Goal: Purchase product/service

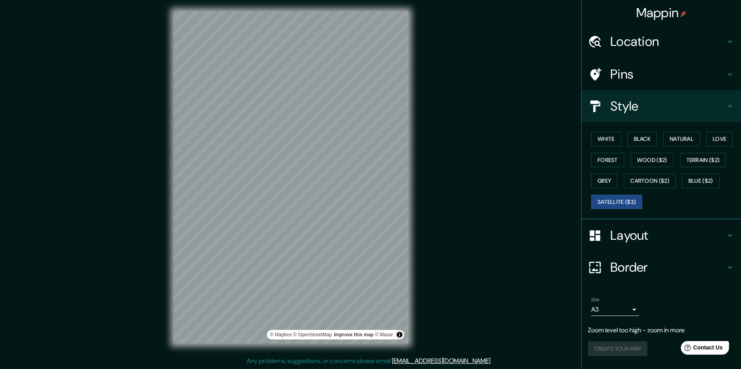
click at [643, 42] on h4 "Location" at bounding box center [667, 41] width 115 height 16
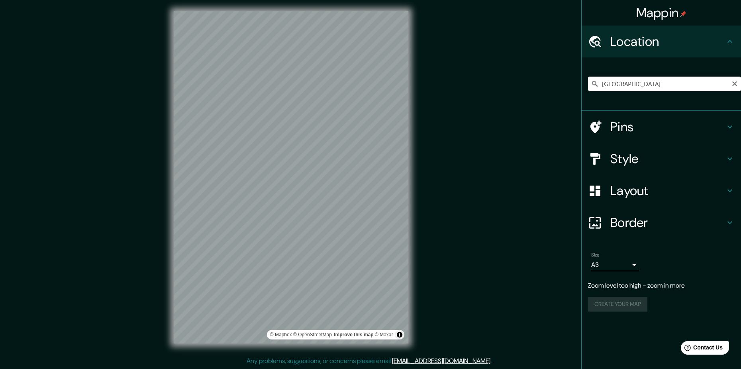
click at [631, 81] on input "[GEOGRAPHIC_DATA]" at bounding box center [664, 83] width 153 height 14
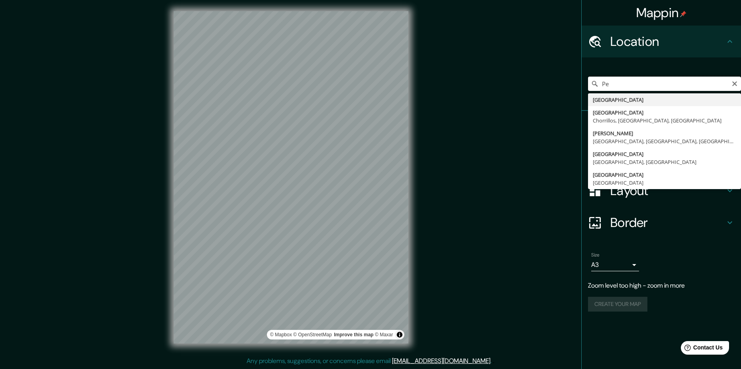
type input "P"
type input "Luxemburgo"
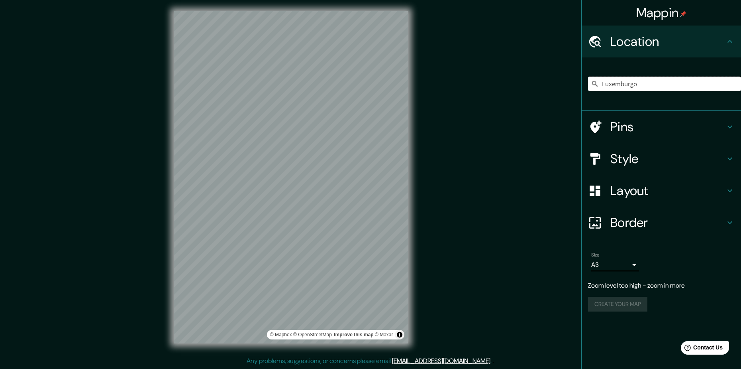
click at [631, 81] on input "Luxemburgo" at bounding box center [664, 83] width 153 height 14
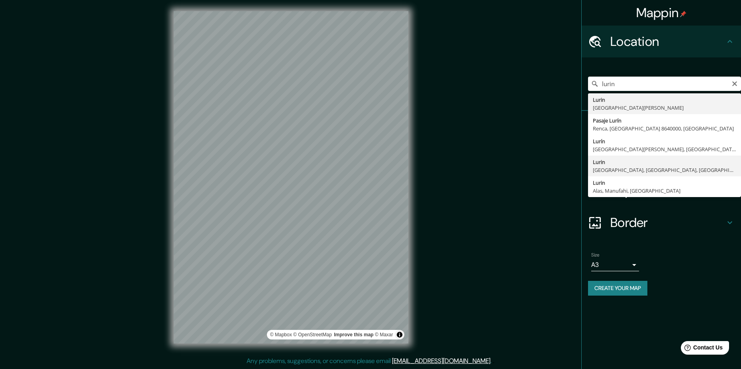
type input "Lurin, [GEOGRAPHIC_DATA], [GEOGRAPHIC_DATA], [GEOGRAPHIC_DATA]"
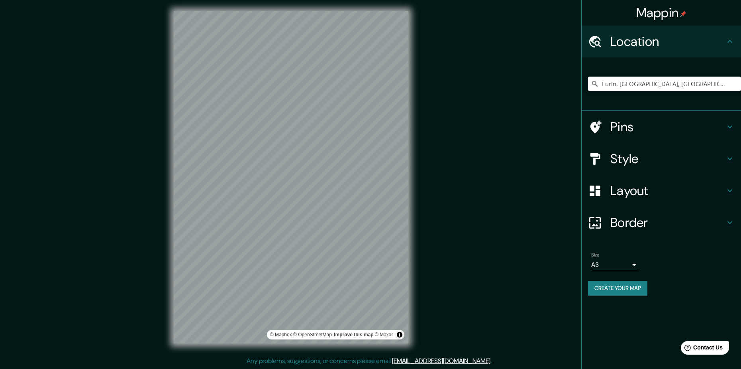
click at [643, 155] on h4 "Style" at bounding box center [667, 159] width 115 height 16
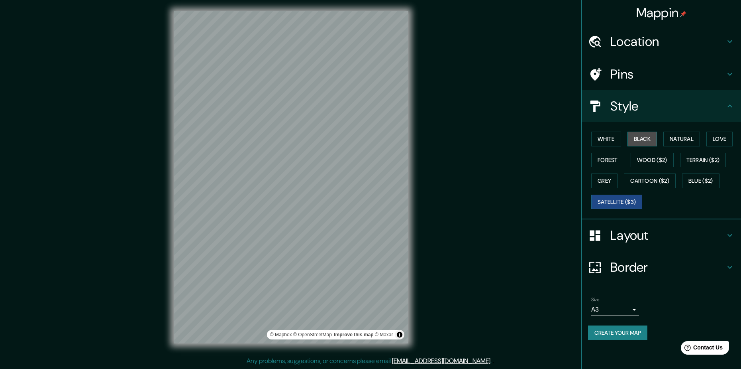
click at [647, 143] on button "Black" at bounding box center [643, 138] width 30 height 15
click at [614, 139] on button "White" at bounding box center [606, 138] width 30 height 15
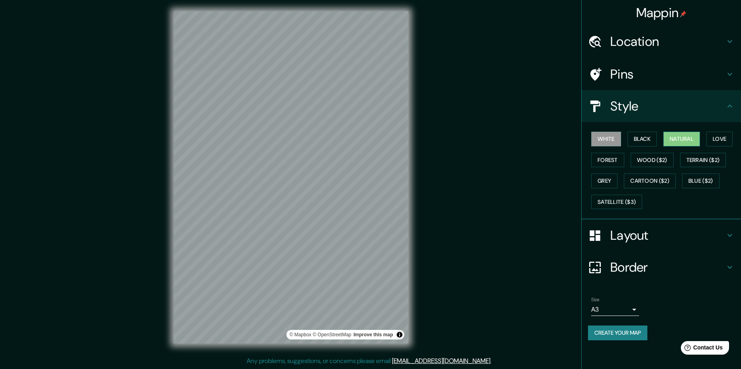
click at [682, 141] on button "Natural" at bounding box center [681, 138] width 37 height 15
click at [709, 137] on button "Love" at bounding box center [719, 138] width 26 height 15
drag, startPoint x: 611, startPoint y: 163, endPoint x: 627, endPoint y: 159, distance: 16.6
click at [611, 163] on button "Forest" at bounding box center [607, 160] width 33 height 15
click at [641, 157] on button "Wood ($2)" at bounding box center [652, 160] width 43 height 15
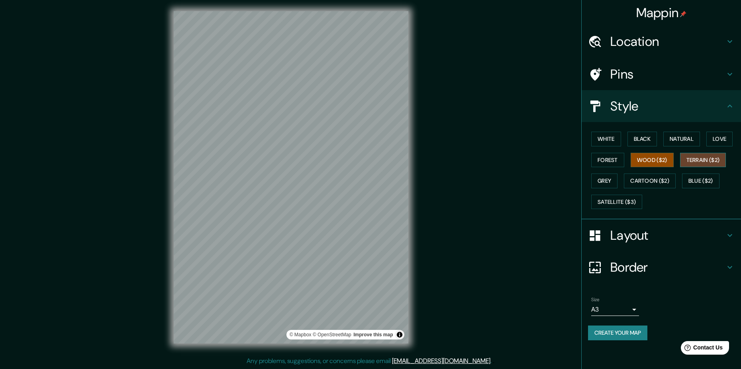
click at [692, 156] on button "Terrain ($2)" at bounding box center [703, 160] width 46 height 15
click at [684, 178] on button "Blue ($2)" at bounding box center [700, 180] width 37 height 15
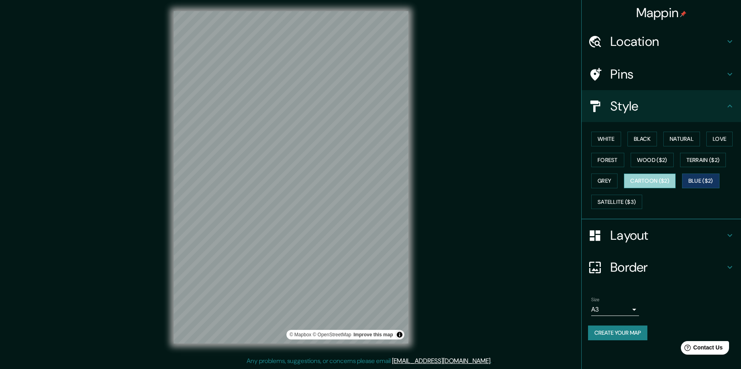
click at [669, 178] on button "Cartoon ($2)" at bounding box center [650, 180] width 52 height 15
click at [604, 179] on button "Grey" at bounding box center [604, 180] width 26 height 15
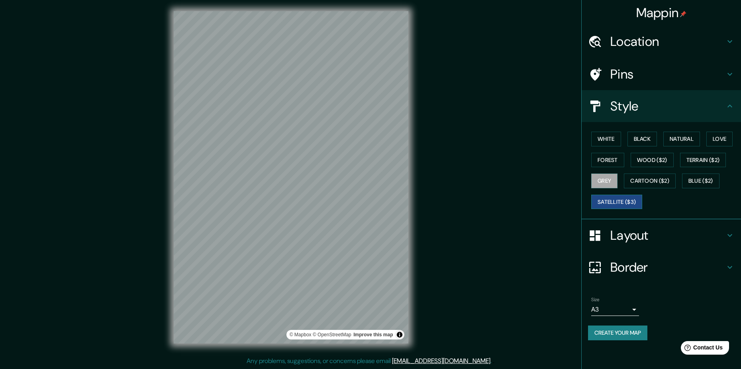
click at [614, 197] on button "Satellite ($3)" at bounding box center [616, 201] width 51 height 15
click at [610, 180] on button "Grey" at bounding box center [604, 180] width 26 height 15
click at [613, 162] on button "Forest" at bounding box center [607, 160] width 33 height 15
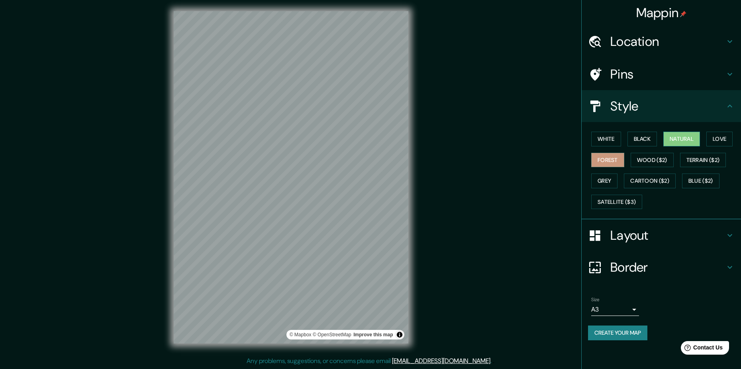
click at [679, 141] on button "Natural" at bounding box center [681, 138] width 37 height 15
click at [649, 144] on button "Black" at bounding box center [643, 138] width 30 height 15
click at [604, 136] on button "White" at bounding box center [606, 138] width 30 height 15
